Goal: Communication & Community: Participate in discussion

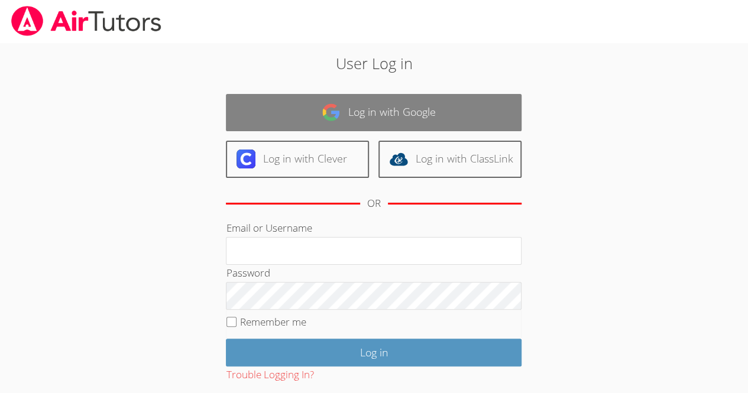
click at [398, 108] on link "Log in with Google" at bounding box center [374, 112] width 296 height 37
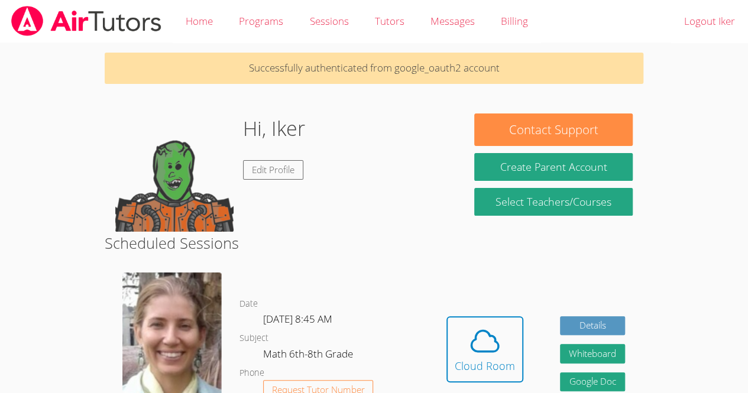
click at [381, 134] on div "Hi, Iker Edit Profile" at bounding box center [284, 173] width 338 height 118
click at [506, 352] on span at bounding box center [485, 341] width 60 height 33
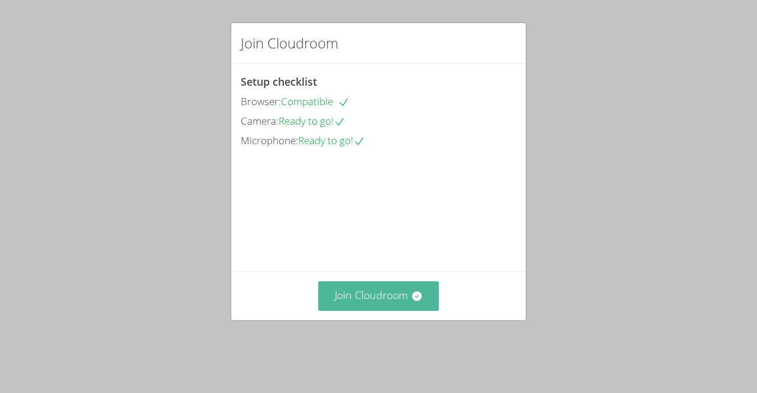
drag, startPoint x: 394, startPoint y: 316, endPoint x: 342, endPoint y: 309, distance: 52.6
click at [342, 309] on button "Join Cloudroom" at bounding box center [378, 295] width 121 height 29
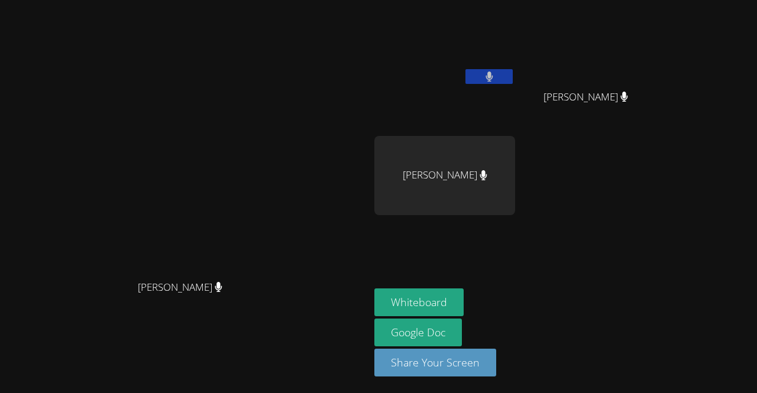
click at [513, 83] on button at bounding box center [488, 76] width 47 height 15
click at [513, 72] on button at bounding box center [488, 76] width 47 height 15
click at [513, 74] on button at bounding box center [488, 76] width 47 height 15
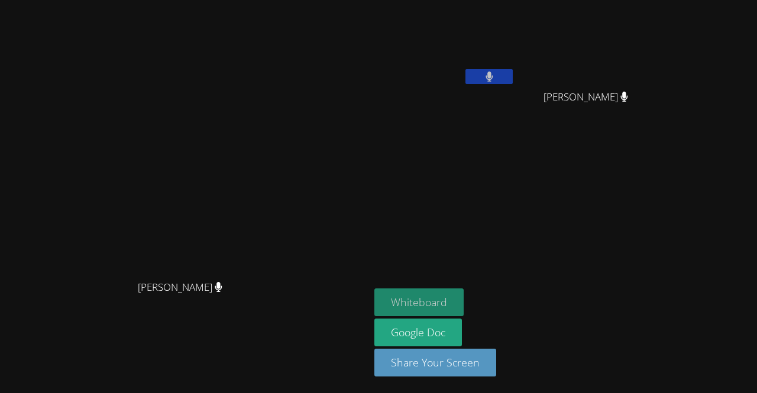
click at [463, 296] on button "Whiteboard" at bounding box center [418, 302] width 89 height 28
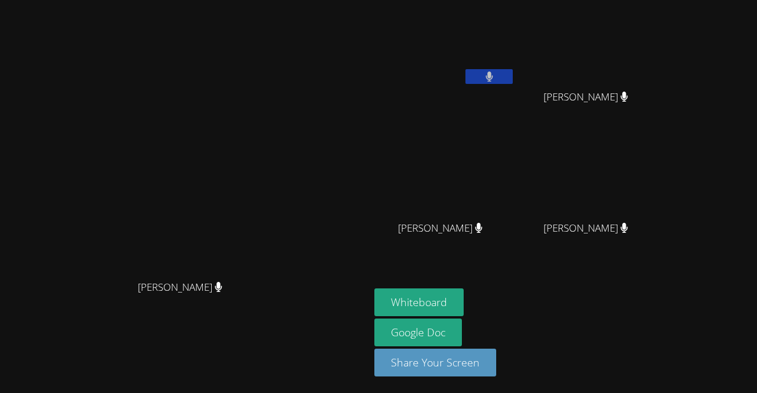
click at [493, 74] on icon at bounding box center [489, 77] width 8 height 10
click at [513, 70] on button at bounding box center [488, 76] width 47 height 15
click at [493, 72] on icon at bounding box center [489, 77] width 8 height 10
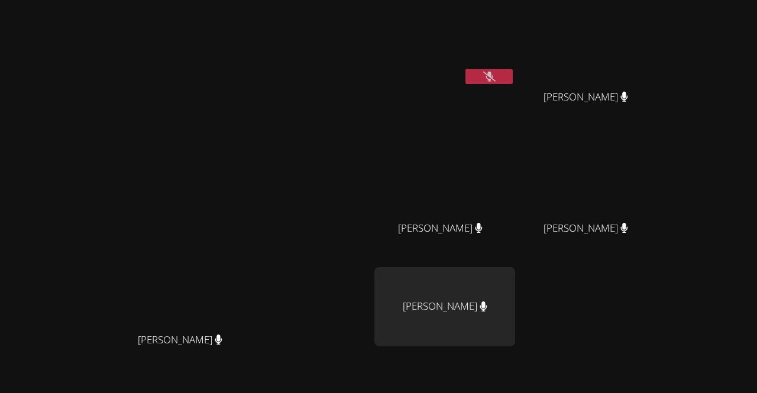
click at [513, 83] on button at bounding box center [488, 76] width 47 height 15
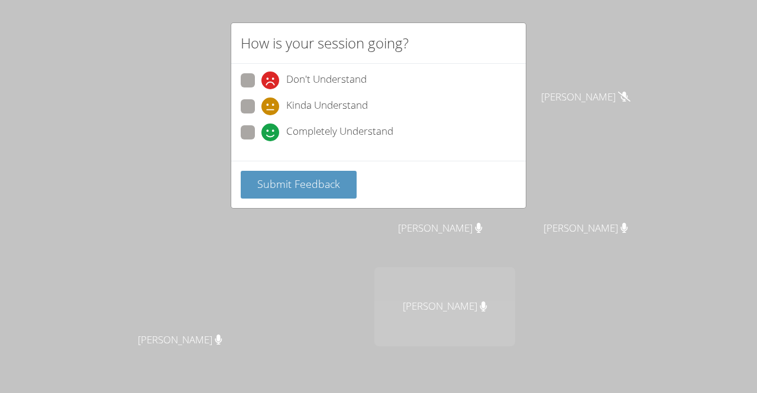
click at [333, 131] on span "Completely Understand" at bounding box center [339, 133] width 107 height 18
click at [271, 131] on input "Completely Understand" at bounding box center [266, 130] width 10 height 10
radio input "true"
click at [269, 127] on icon at bounding box center [270, 133] width 18 height 18
click at [269, 127] on input "Completely Understand" at bounding box center [266, 130] width 10 height 10
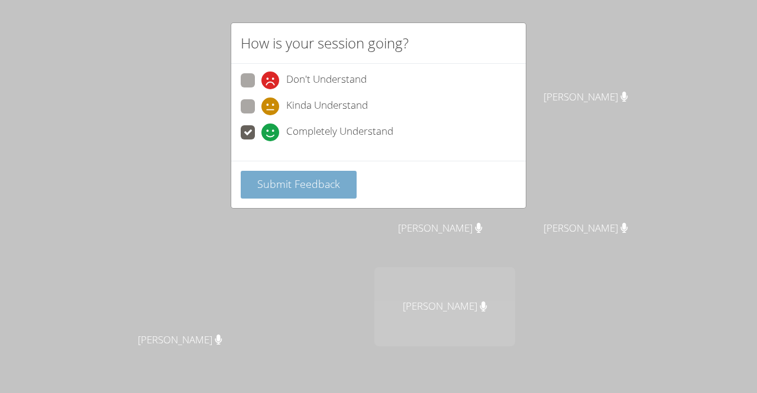
click at [288, 185] on span "Submit Feedback" at bounding box center [298, 184] width 83 height 14
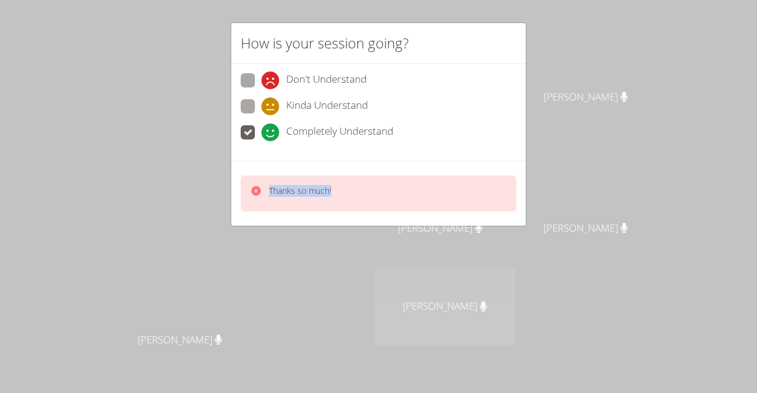
click at [288, 185] on p "Thanks so much!" at bounding box center [300, 191] width 62 height 12
click at [352, 189] on div "Thanks so much!" at bounding box center [378, 194] width 275 height 36
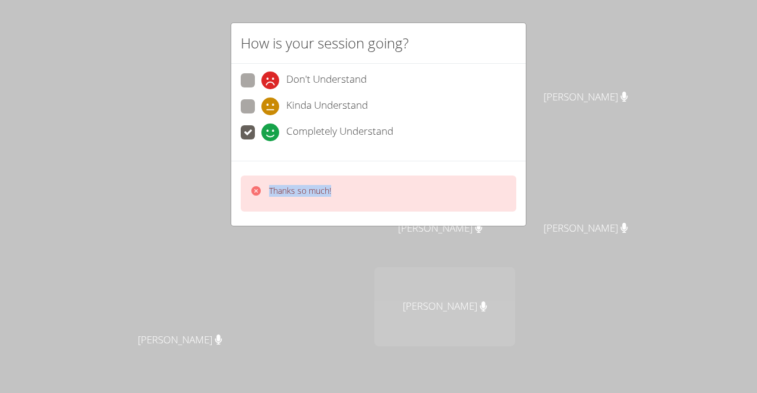
drag, startPoint x: 352, startPoint y: 189, endPoint x: 346, endPoint y: 220, distance: 32.0
click at [346, 220] on div "Thanks so much!" at bounding box center [378, 193] width 294 height 65
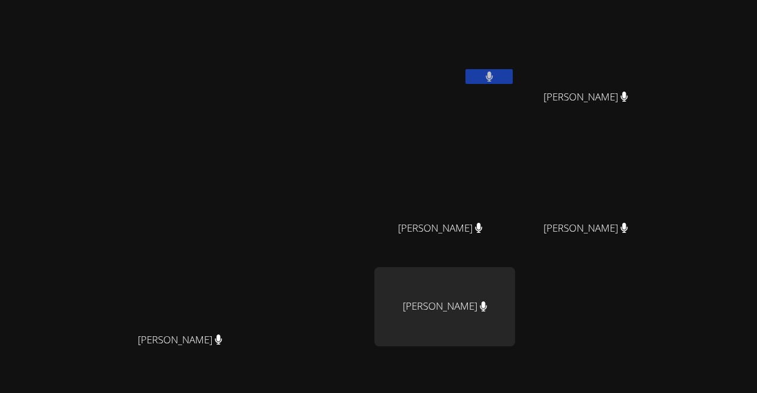
click at [493, 75] on icon at bounding box center [489, 77] width 8 height 10
click at [495, 74] on icon at bounding box center [489, 77] width 12 height 10
click at [493, 73] on icon at bounding box center [489, 77] width 8 height 10
click at [513, 75] on button at bounding box center [488, 76] width 47 height 15
